Goal: Information Seeking & Learning: Learn about a topic

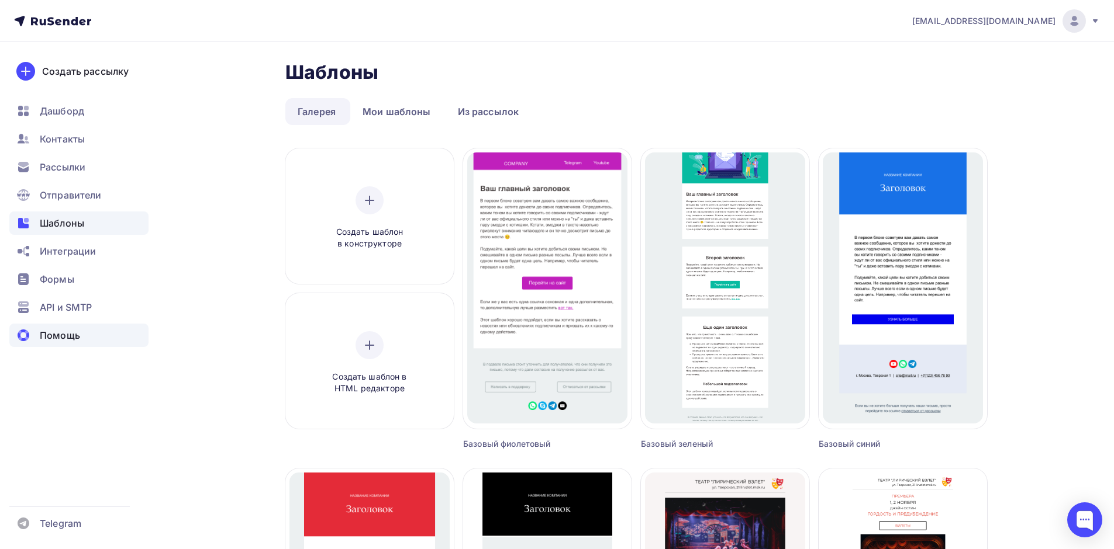
click at [65, 337] on span "Помощь" at bounding box center [60, 336] width 40 height 14
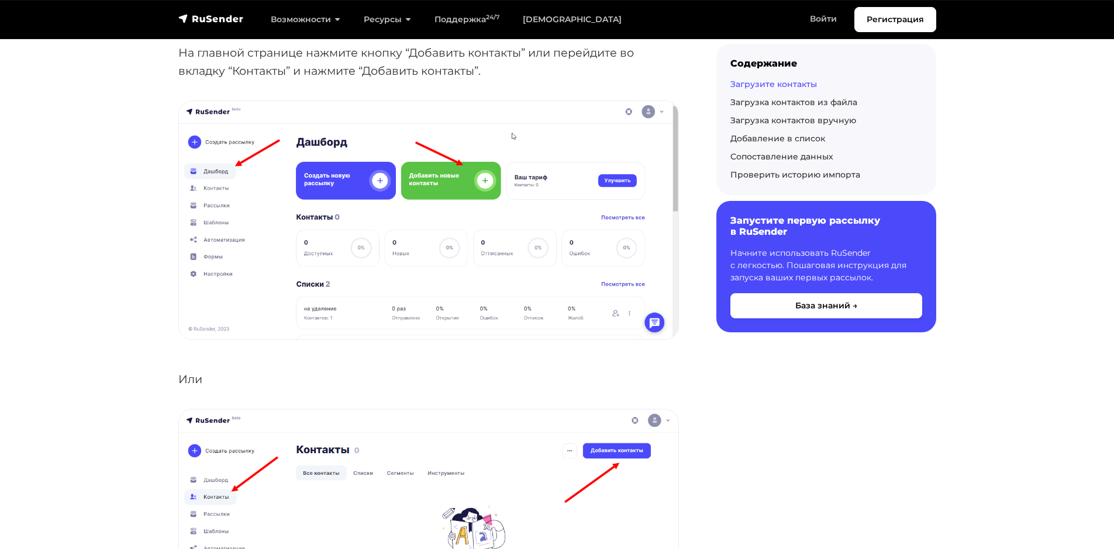
scroll to position [292, 0]
